Goal: Navigation & Orientation: Find specific page/section

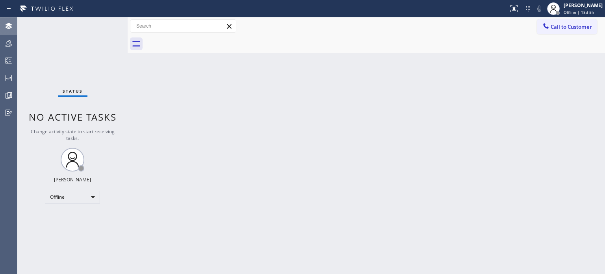
click at [8, 28] on icon at bounding box center [9, 26] width 6 height 6
click at [11, 80] on icon at bounding box center [8, 77] width 9 height 9
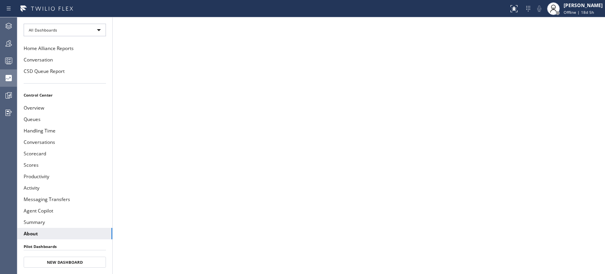
click at [9, 76] on icon at bounding box center [9, 78] width 6 height 6
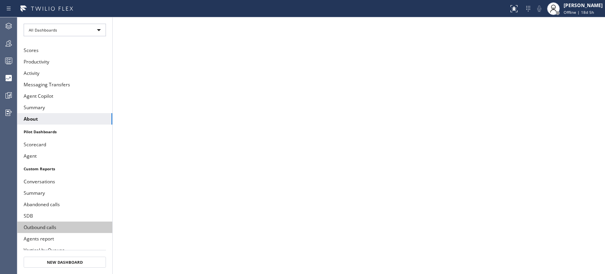
scroll to position [75, 0]
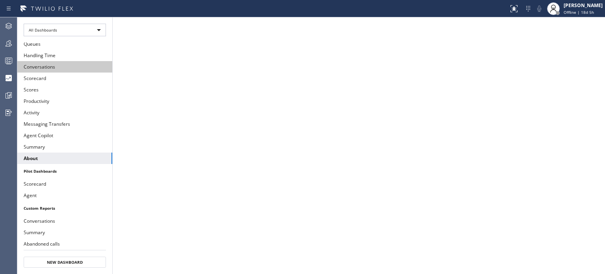
click at [54, 61] on button "Conversations" at bounding box center [64, 66] width 95 height 11
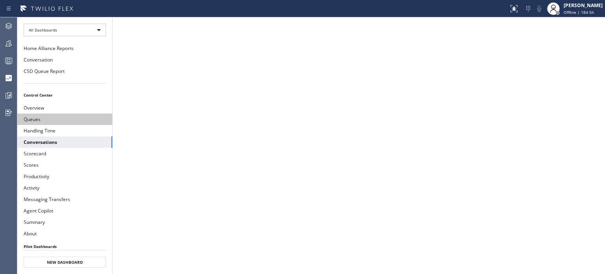
click at [55, 115] on button "Queues" at bounding box center [64, 118] width 95 height 11
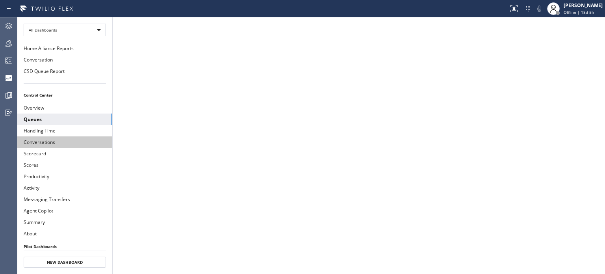
click at [48, 143] on button "Conversations" at bounding box center [64, 141] width 95 height 11
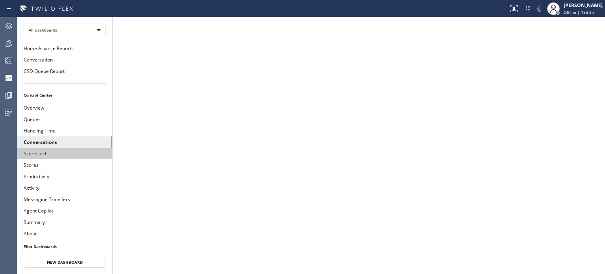
click at [54, 148] on button "Scorecard" at bounding box center [64, 153] width 95 height 11
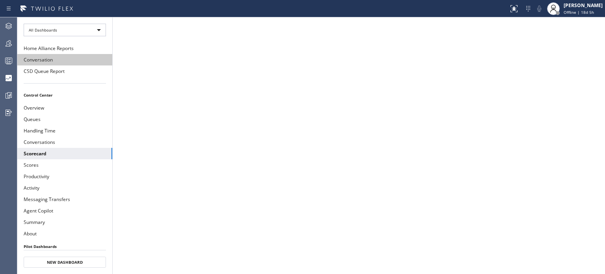
click at [41, 61] on button "Conversation" at bounding box center [64, 59] width 95 height 11
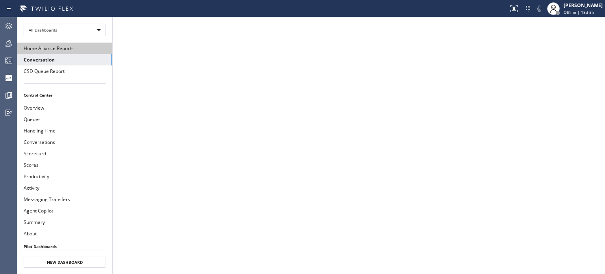
click at [44, 46] on button "Home Alliance Reports" at bounding box center [64, 48] width 95 height 11
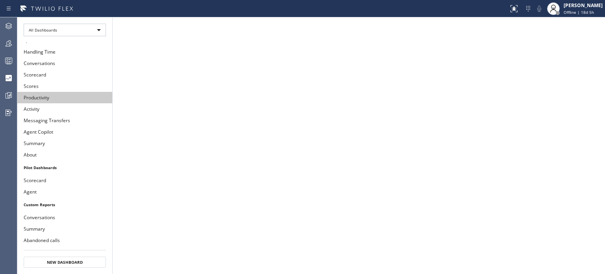
scroll to position [154, 0]
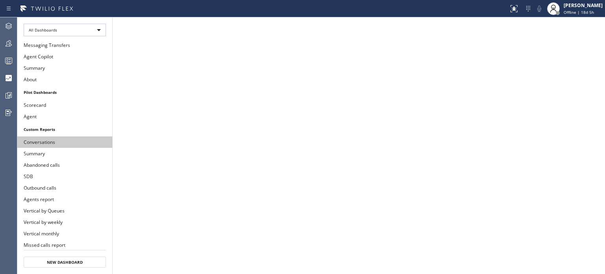
click at [46, 136] on button "Conversations" at bounding box center [64, 141] width 95 height 11
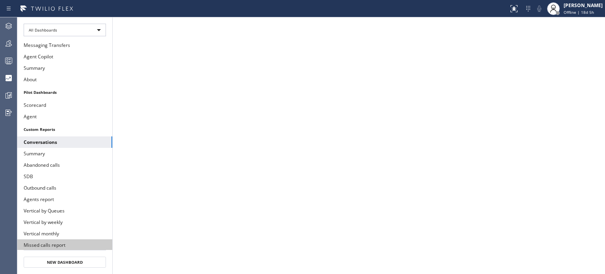
click at [33, 239] on button "Missed calls report" at bounding box center [64, 244] width 95 height 11
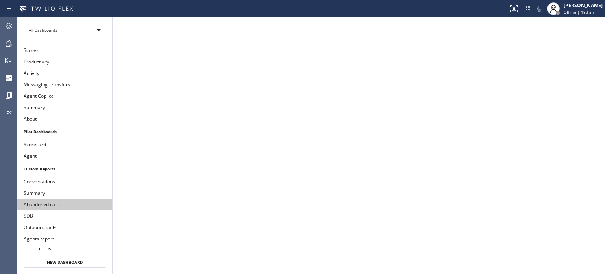
scroll to position [36, 0]
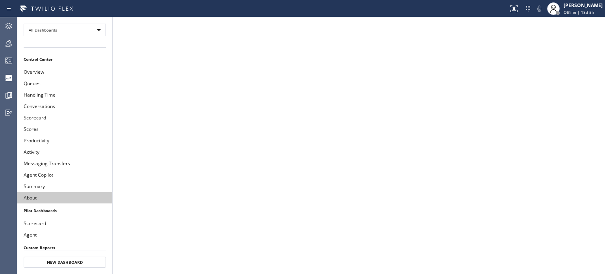
click at [46, 192] on button "About" at bounding box center [64, 197] width 95 height 11
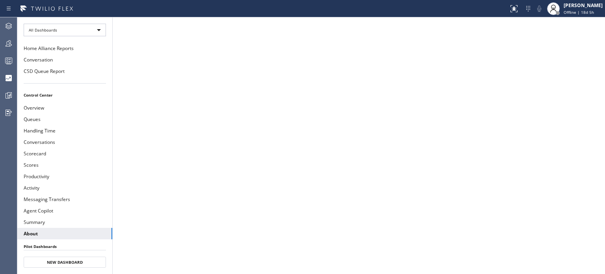
scroll to position [154, 0]
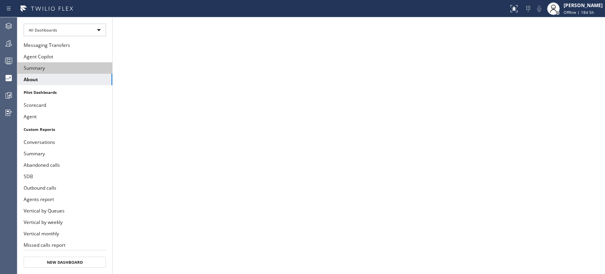
click at [35, 62] on button "Summary" at bounding box center [64, 67] width 95 height 11
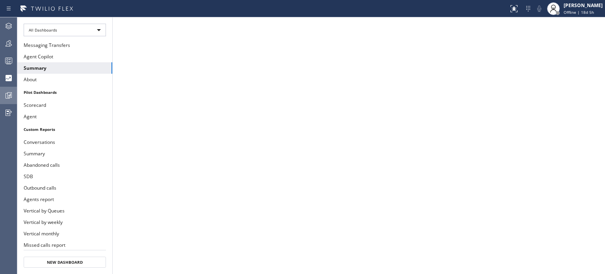
click at [9, 98] on icon at bounding box center [9, 96] width 6 height 6
